Goal: Task Accomplishment & Management: Use online tool/utility

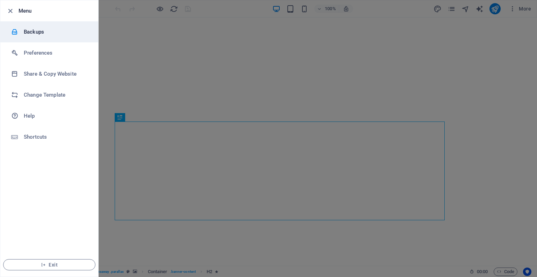
click at [46, 30] on h6 "Backups" at bounding box center [56, 32] width 65 height 8
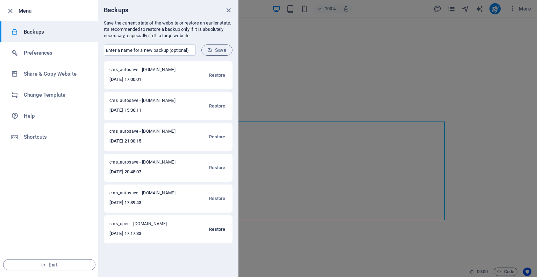
click at [221, 230] on span "Restore" at bounding box center [217, 229] width 16 height 8
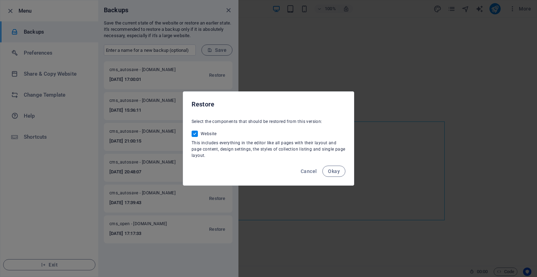
click at [195, 131] on input "Website" at bounding box center [196, 133] width 9 height 6
click at [194, 135] on span at bounding box center [195, 133] width 6 height 6
click at [194, 135] on input "Website" at bounding box center [196, 133] width 9 height 6
checkbox input "true"
click at [327, 169] on button "Okay" at bounding box center [333, 170] width 23 height 11
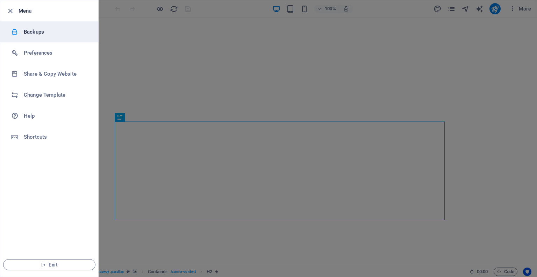
click at [28, 34] on h6 "Backups" at bounding box center [56, 32] width 65 height 8
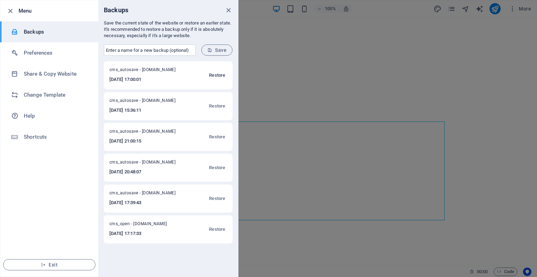
click at [218, 74] on span "Restore" at bounding box center [217, 75] width 16 height 8
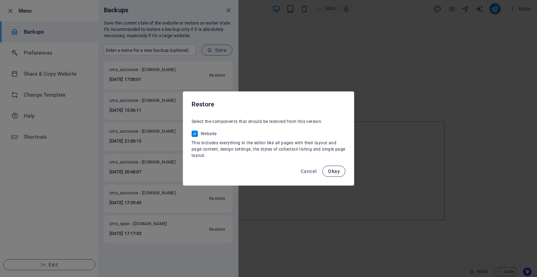
click at [330, 168] on span "Okay" at bounding box center [334, 171] width 12 height 6
